Goal: Check status: Check status

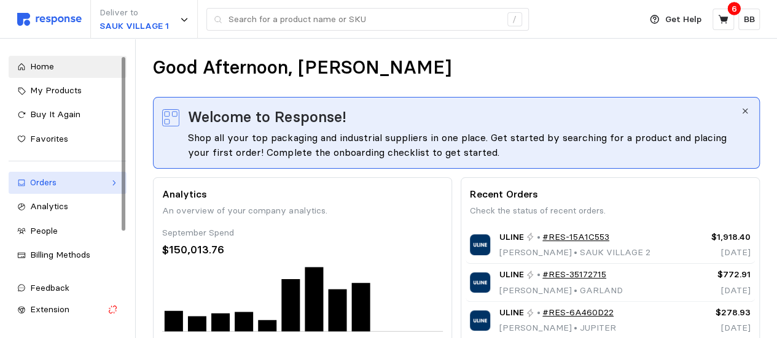
click at [60, 175] on link "Orders" at bounding box center [68, 183] width 118 height 22
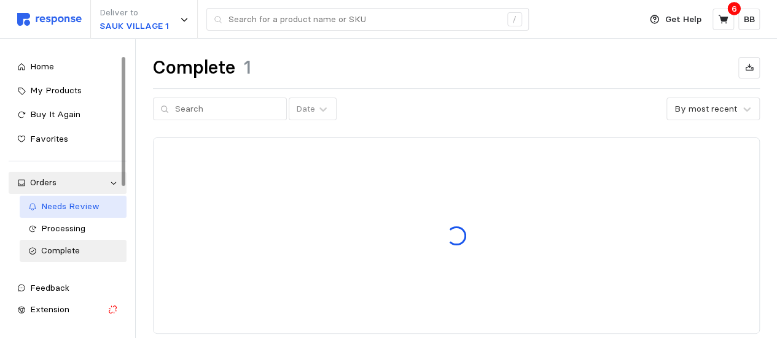
click at [61, 205] on span "Needs Review" at bounding box center [70, 206] width 58 height 11
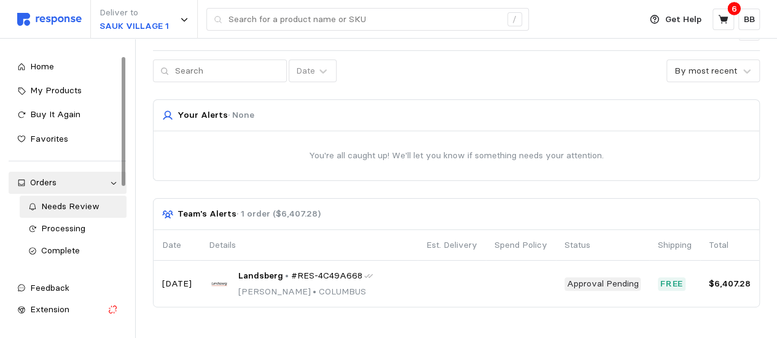
scroll to position [56, 0]
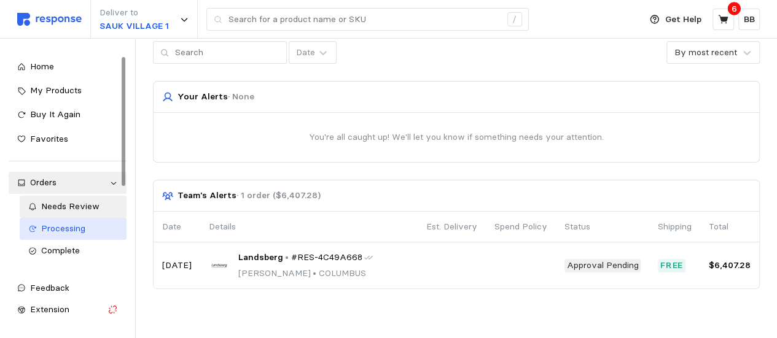
click at [66, 233] on span "Processing" at bounding box center [63, 228] width 44 height 11
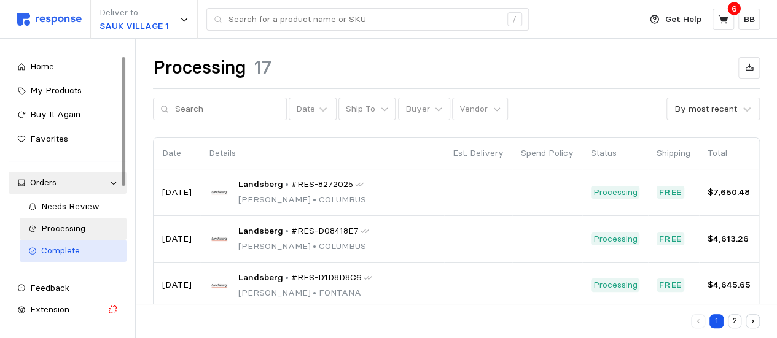
click at [61, 251] on span "Complete" at bounding box center [60, 250] width 39 height 11
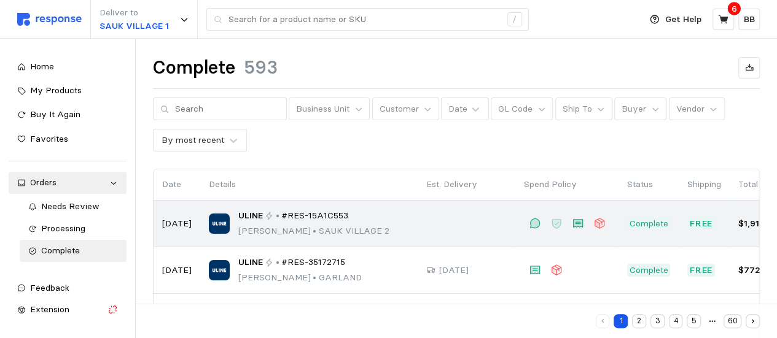
click at [354, 221] on div "ULINE • #RES-15A1C553" at bounding box center [313, 216] width 151 height 14
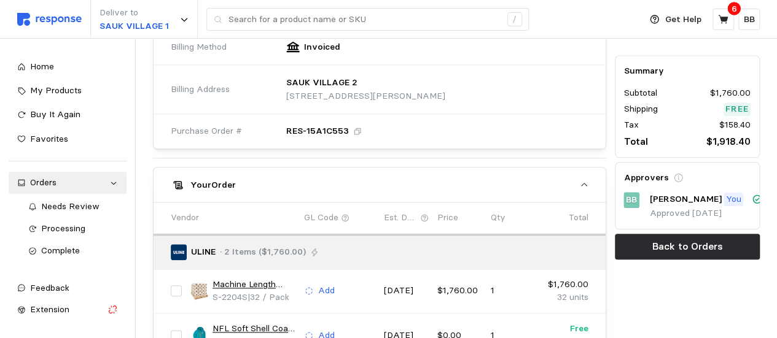
scroll to position [368, 0]
